Goal: Find specific page/section: Find specific page/section

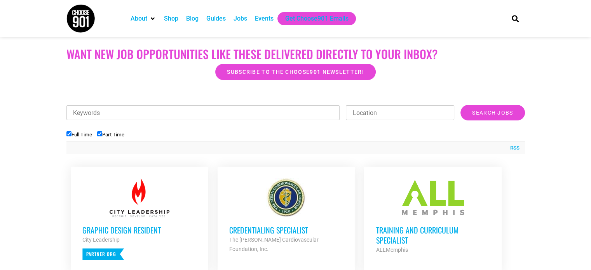
scroll to position [194, 0]
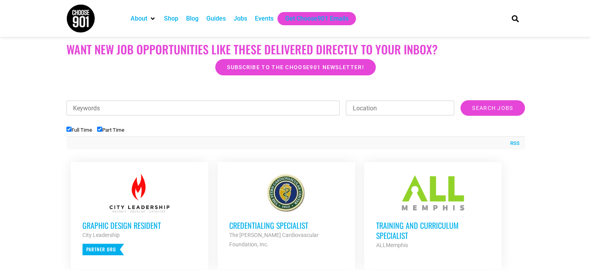
click at [100, 129] on input "Part Time" at bounding box center [99, 129] width 5 height 5
checkbox input "false"
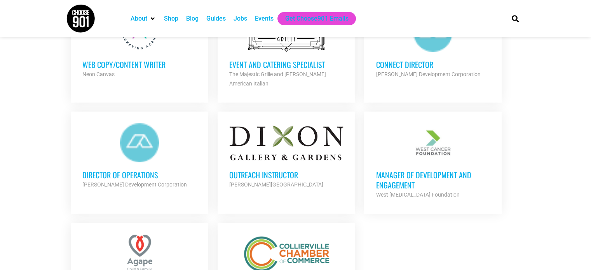
scroll to position [777, 0]
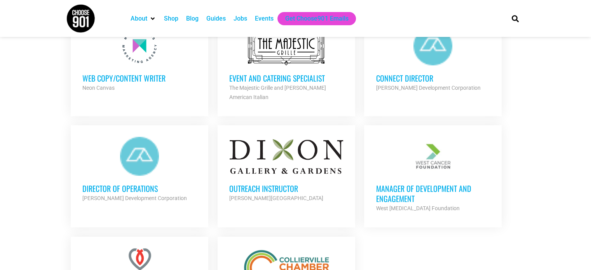
click at [419, 73] on h3 "Connect Director" at bounding box center [433, 78] width 114 height 10
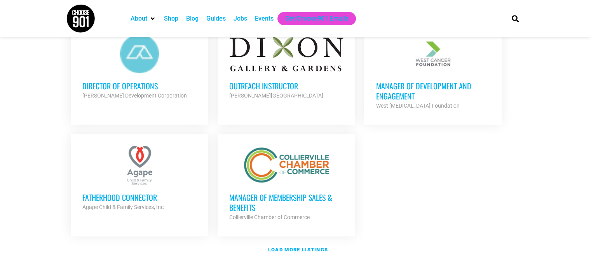
scroll to position [933, 0]
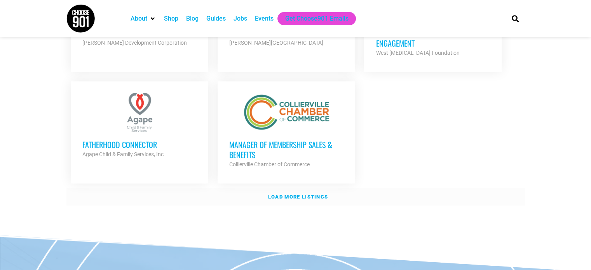
click at [302, 194] on strong "Load more listings" at bounding box center [298, 197] width 60 height 6
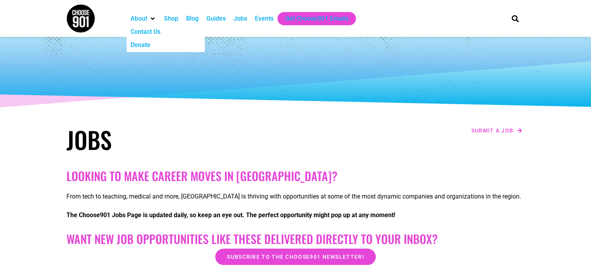
scroll to position [0, 0]
